Goal: Use online tool/utility: Utilize a website feature to perform a specific function

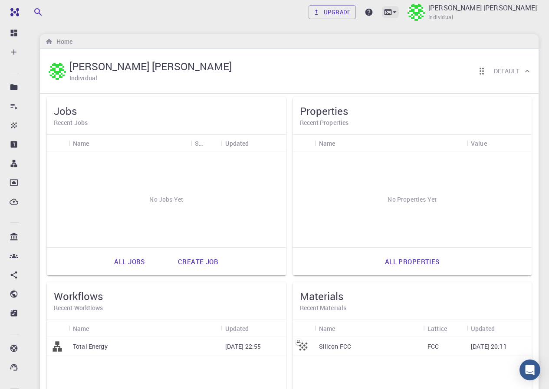
click at [398, 13] on icon at bounding box center [394, 12] width 9 height 9
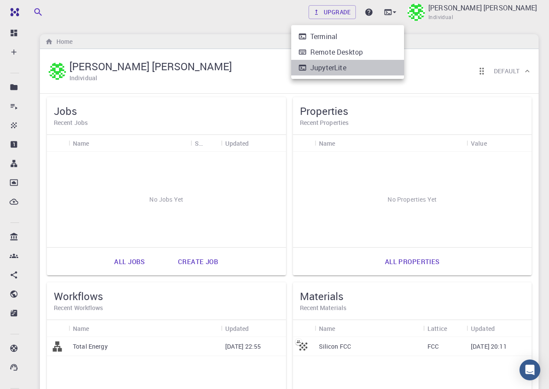
click at [350, 67] on li "JupyterLite" at bounding box center [347, 68] width 113 height 16
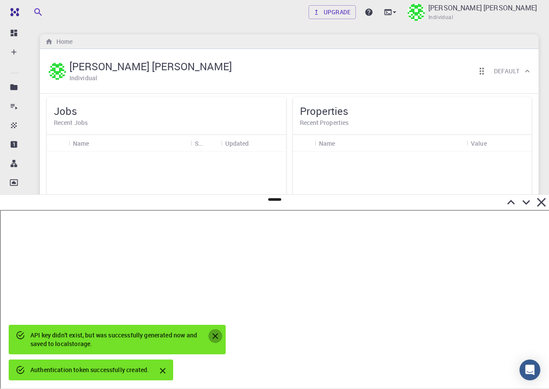
click at [218, 334] on icon "Close" at bounding box center [216, 337] width 6 height 6
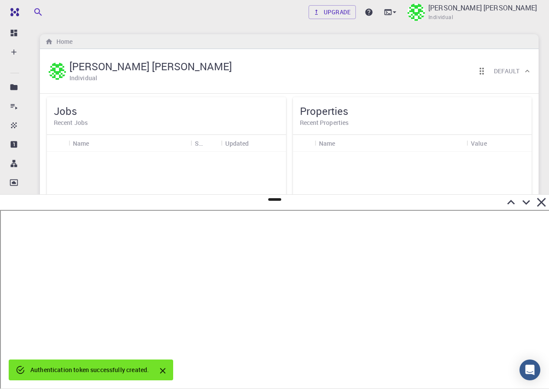
click at [330, 173] on div "No Properties Yet" at bounding box center [412, 199] width 239 height 95
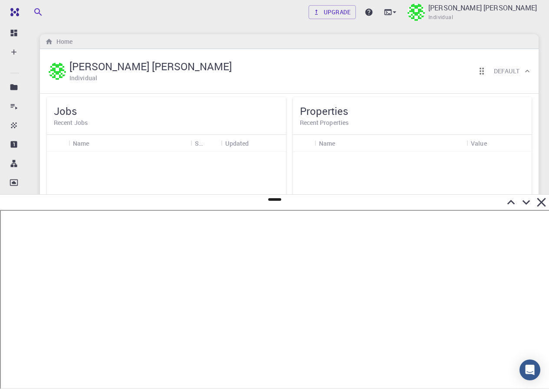
click at [538, 203] on icon at bounding box center [540, 202] width 15 height 15
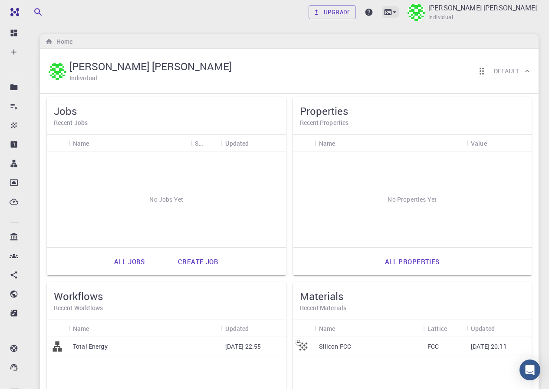
click at [398, 11] on icon at bounding box center [394, 12] width 9 height 9
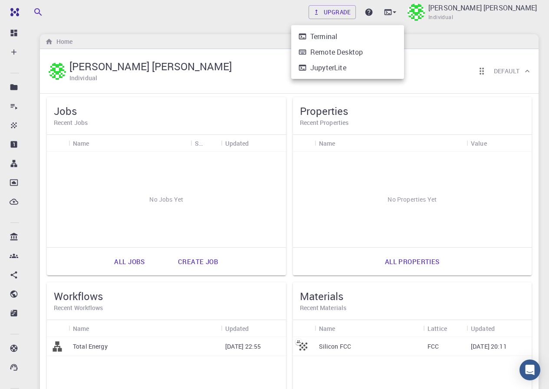
click at [350, 39] on li "Terminal" at bounding box center [347, 37] width 113 height 16
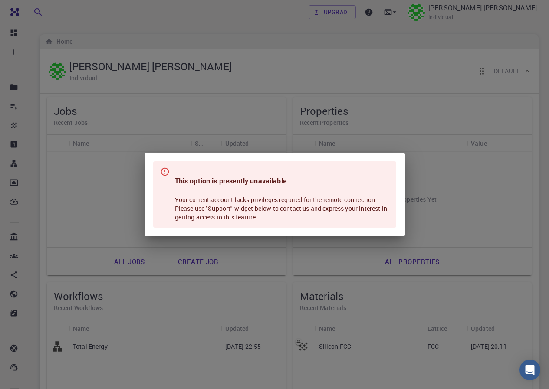
click at [344, 92] on div "This option is presently unavailable Your current account lacks privileges requ…" at bounding box center [274, 194] width 549 height 389
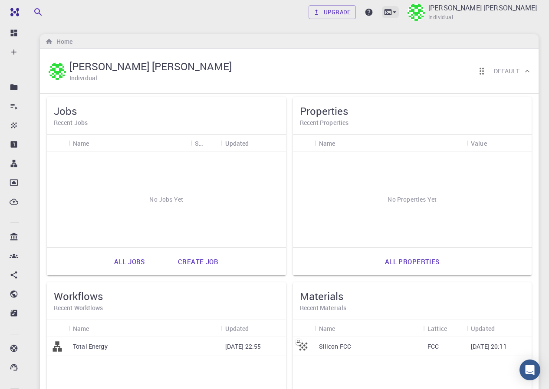
click at [392, 11] on icon at bounding box center [387, 12] width 9 height 9
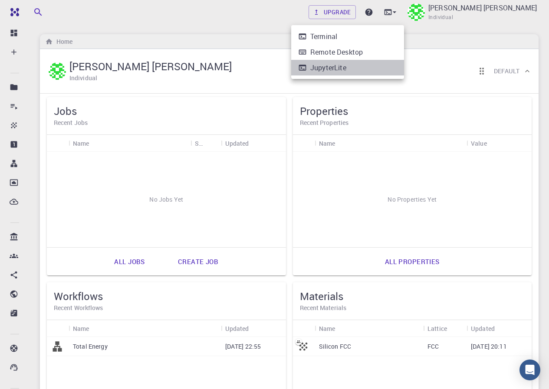
click at [363, 66] on li "JupyterLite" at bounding box center [347, 68] width 113 height 16
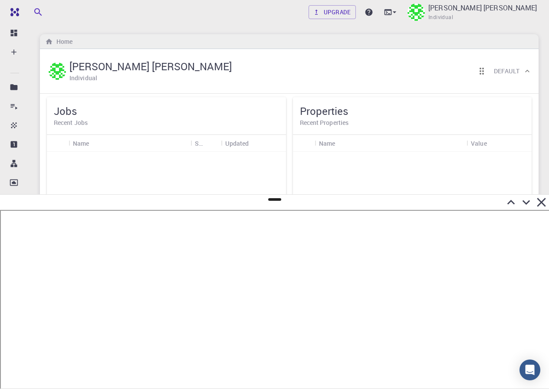
click at [537, 205] on icon at bounding box center [540, 202] width 15 height 15
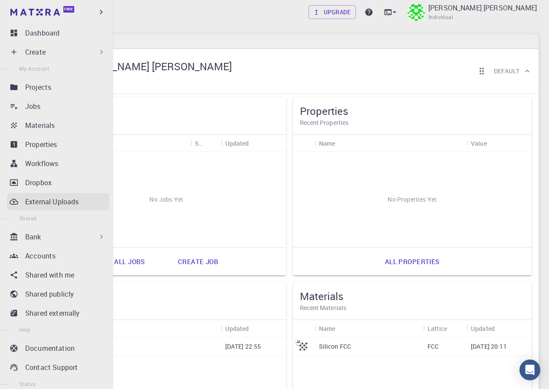
click at [45, 196] on link "External Uploads" at bounding box center [58, 201] width 102 height 17
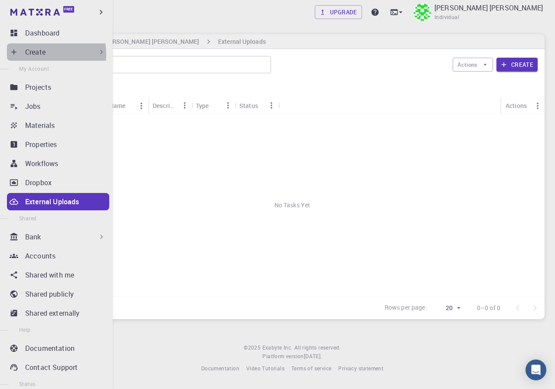
click at [37, 54] on p "Create" at bounding box center [35, 52] width 20 height 10
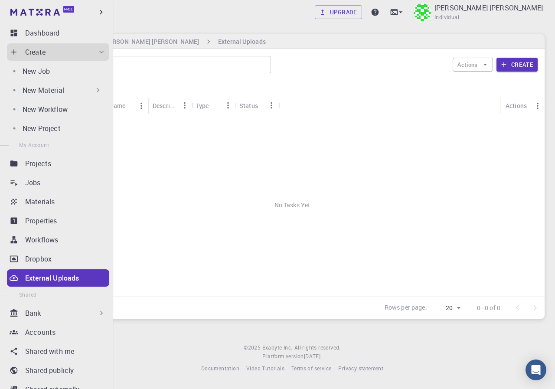
click at [37, 54] on p "Create" at bounding box center [35, 52] width 20 height 10
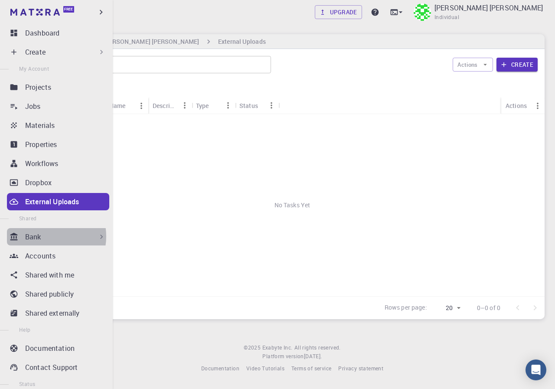
click at [46, 236] on div "Bank" at bounding box center [65, 237] width 81 height 10
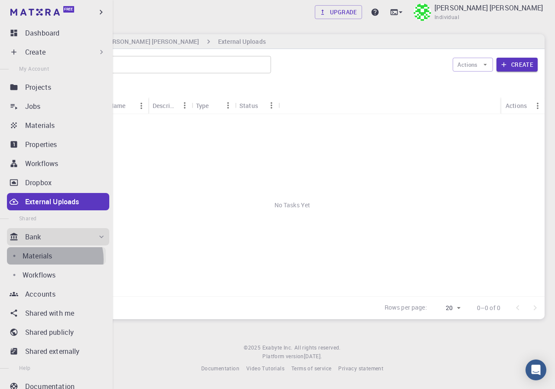
click at [52, 259] on p "Materials" at bounding box center [37, 256] width 29 height 10
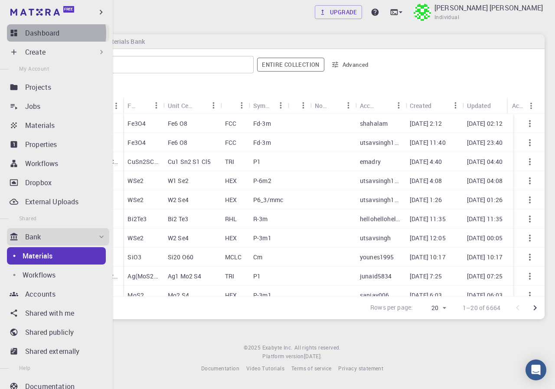
click at [50, 34] on p "Dashboard" at bounding box center [42, 33] width 34 height 10
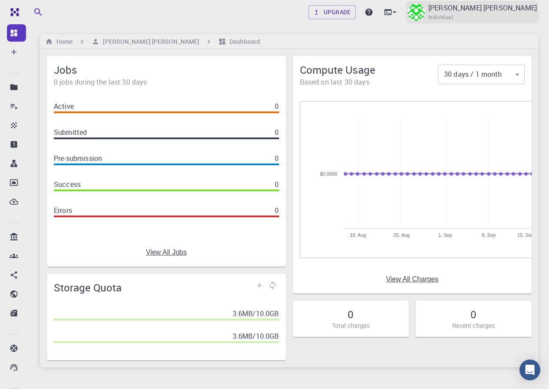
click at [457, 7] on p "[PERSON_NAME] [PERSON_NAME]" at bounding box center [482, 8] width 108 height 10
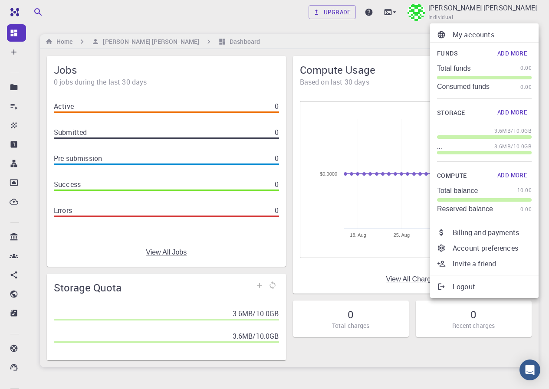
click at [375, 13] on div at bounding box center [274, 194] width 549 height 389
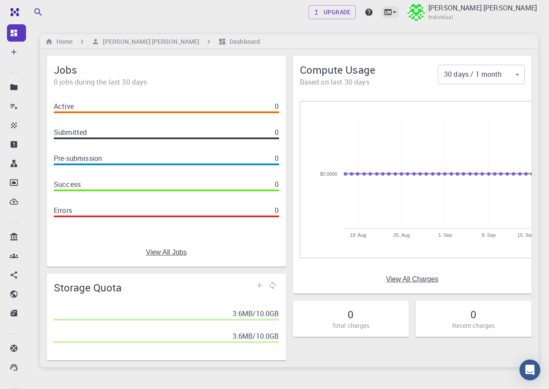
click at [392, 9] on icon at bounding box center [387, 12] width 9 height 9
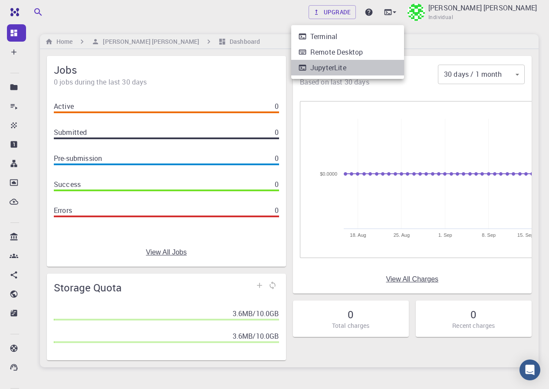
click at [341, 69] on div "JupyterLite" at bounding box center [328, 67] width 36 height 10
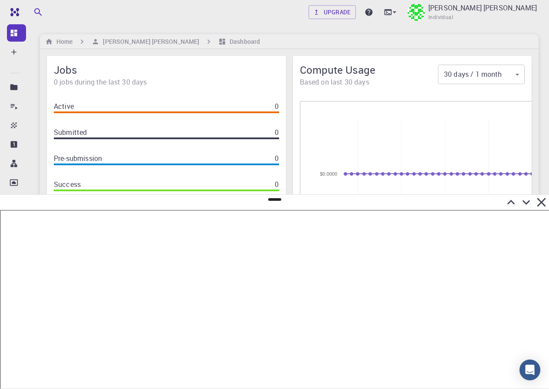
drag, startPoint x: 390, startPoint y: 201, endPoint x: 352, endPoint y: 205, distance: 38.3
click at [360, 203] on div at bounding box center [274, 202] width 549 height 15
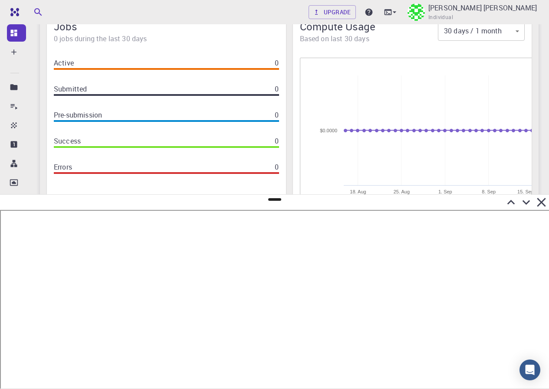
scroll to position [46, 0]
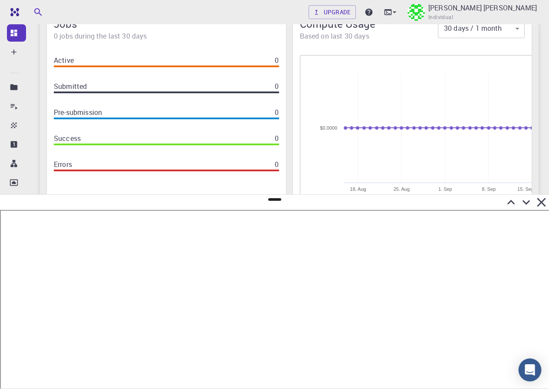
click at [527, 370] on icon "Open Intercom Messenger" at bounding box center [529, 369] width 10 height 11
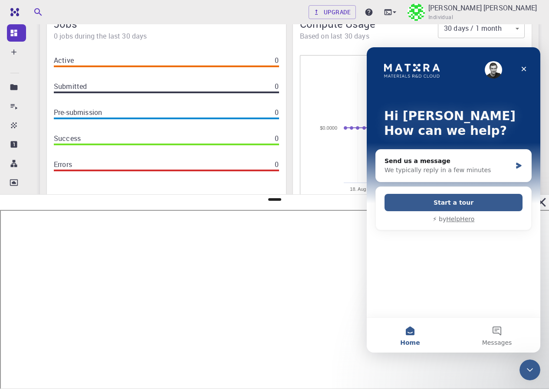
scroll to position [0, 0]
click at [524, 71] on icon "Close" at bounding box center [523, 68] width 7 height 7
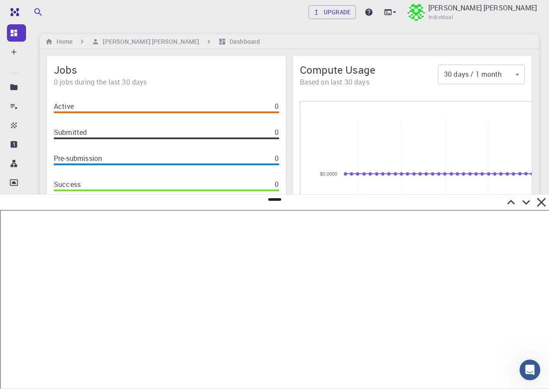
click at [538, 200] on icon at bounding box center [540, 202] width 15 height 15
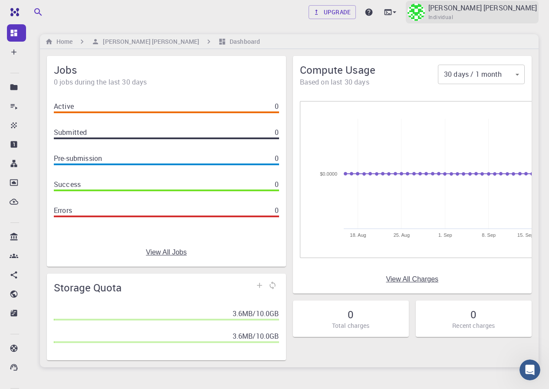
click at [452, 14] on span "Individual" at bounding box center [440, 17] width 25 height 9
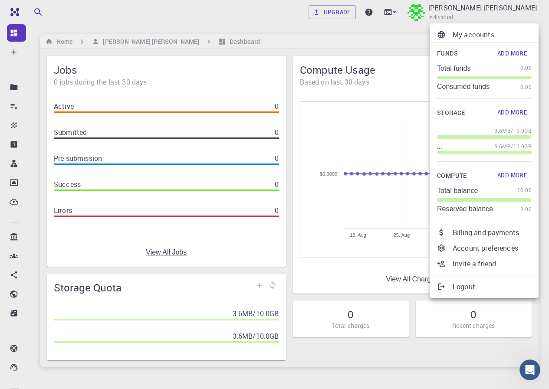
click at [393, 10] on div at bounding box center [274, 194] width 549 height 389
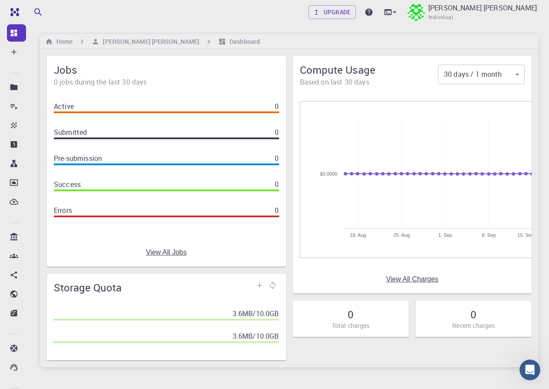
click at [391, 10] on icon at bounding box center [387, 12] width 7 height 6
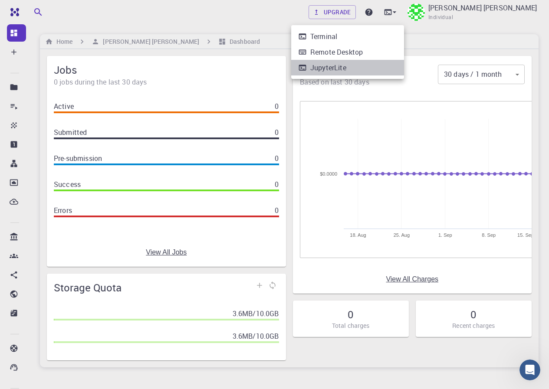
click at [342, 66] on div "JupyterLite" at bounding box center [328, 67] width 36 height 10
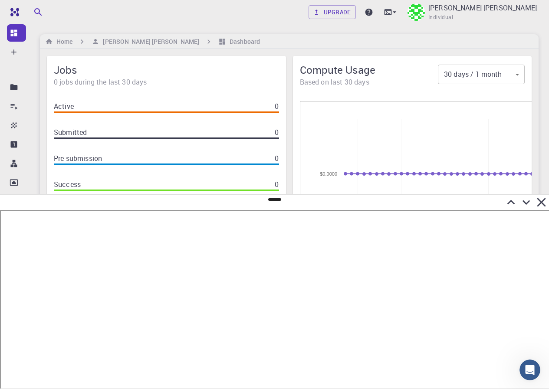
click at [537, 199] on icon at bounding box center [540, 202] width 15 height 15
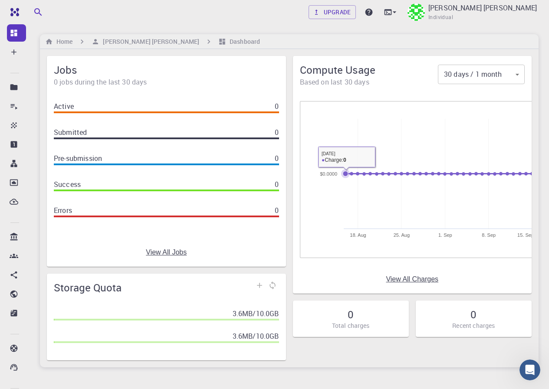
click at [348, 174] on icon at bounding box center [345, 174] width 9 height 9
click at [242, 41] on h6 "Dashboard" at bounding box center [243, 42] width 34 height 10
